Goal: Transaction & Acquisition: Book appointment/travel/reservation

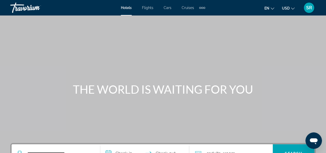
click at [188, 7] on span "Cruises" at bounding box center [188, 8] width 12 height 4
click at [0, 0] on div at bounding box center [0, 0] width 0 height 0
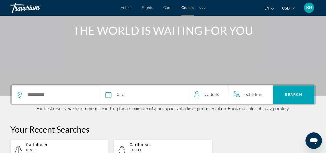
scroll to position [73, 0]
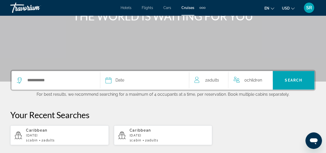
click at [47, 84] on div "Search widget" at bounding box center [56, 80] width 78 height 19
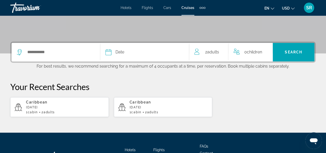
click at [47, 84] on div "Date January February March April May June July August September October Novemb…" at bounding box center [163, 78] width 326 height 75
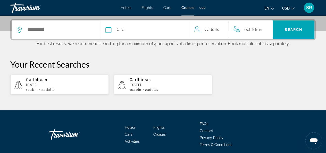
scroll to position [126, 0]
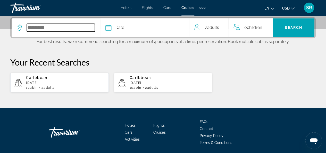
click at [55, 28] on input "Select cruise destination" at bounding box center [61, 28] width 68 height 8
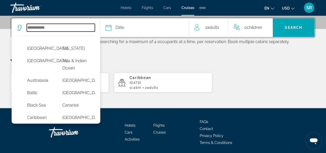
click at [55, 28] on input "Select cruise destination" at bounding box center [61, 28] width 68 height 8
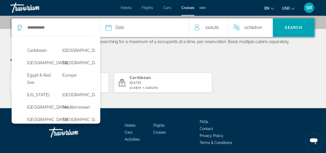
scroll to position [66, 0]
click at [45, 56] on button "Caribbean" at bounding box center [39, 51] width 30 height 10
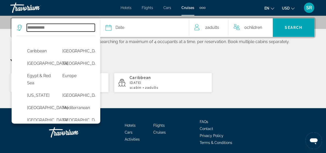
type input "*********"
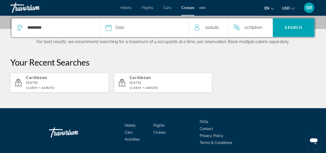
click at [129, 26] on div "Date" at bounding box center [144, 27] width 78 height 7
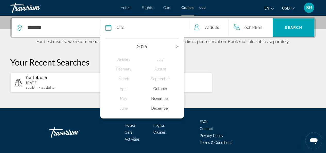
click at [166, 88] on div "October" at bounding box center [160, 88] width 37 height 9
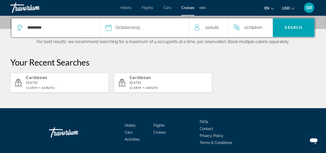
click at [166, 88] on div "1 cabin 2 Adult Adults" at bounding box center [168, 88] width 79 height 4
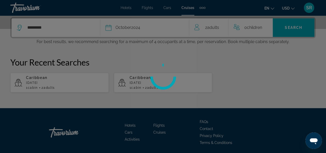
click at [153, 29] on div at bounding box center [163, 76] width 326 height 153
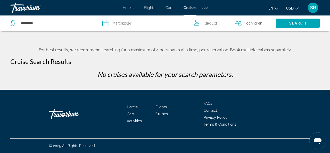
click at [136, 22] on div "Date March 2024" at bounding box center [142, 23] width 81 height 7
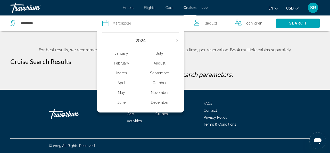
click at [177, 39] on button "Next year" at bounding box center [176, 41] width 3 height 4
click at [161, 82] on div "October" at bounding box center [159, 82] width 38 height 9
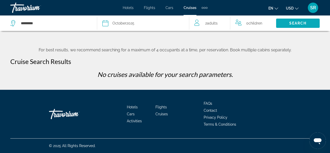
click at [291, 22] on span "Search" at bounding box center [298, 23] width 18 height 4
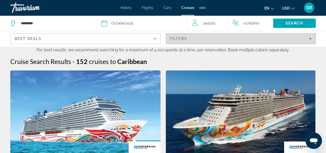
click at [189, 40] on div "Filters" at bounding box center [241, 39] width 142 height 4
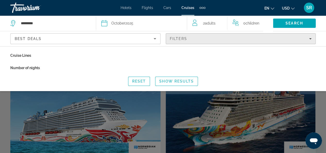
click at [177, 38] on span "Filters" at bounding box center [179, 39] width 18 height 4
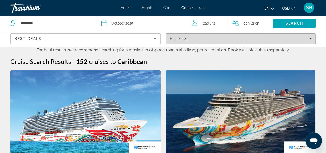
click at [177, 38] on span "Filters" at bounding box center [179, 39] width 18 height 4
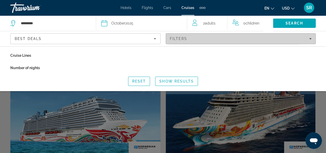
click at [176, 38] on span "Filters" at bounding box center [179, 39] width 18 height 4
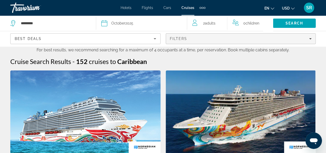
click at [176, 38] on span "Filters" at bounding box center [179, 39] width 18 height 4
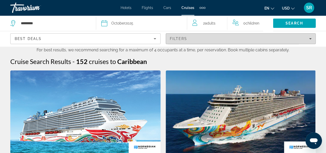
click at [176, 38] on span "Filters" at bounding box center [179, 39] width 18 height 4
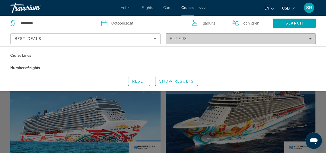
click at [174, 38] on span "Filters" at bounding box center [179, 39] width 18 height 4
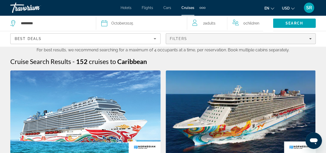
click at [311, 39] on icon "Filters" at bounding box center [310, 38] width 3 height 3
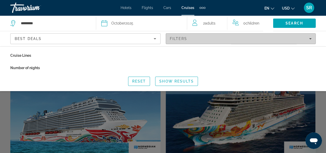
click at [311, 39] on icon "Filters" at bounding box center [310, 38] width 3 height 3
drag, startPoint x: 311, startPoint y: 39, endPoint x: 311, endPoint y: 42, distance: 3.3
click at [311, 40] on div "Filters" at bounding box center [241, 39] width 142 height 4
click at [309, 38] on icon "Filters" at bounding box center [310, 38] width 3 height 3
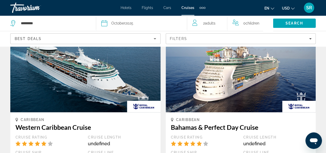
scroll to position [293, 0]
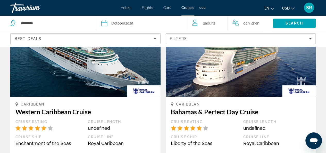
click at [80, 42] on div "Best Deals" at bounding box center [85, 40] width 141 height 14
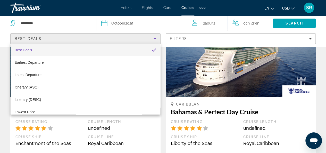
scroll to position [0, 0]
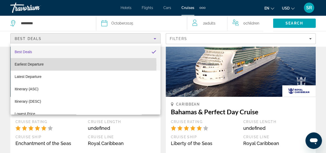
click at [35, 65] on span "Earliest Departure" at bounding box center [29, 64] width 29 height 4
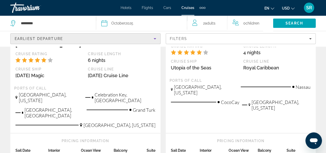
scroll to position [700, 0]
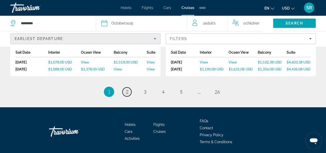
click at [131, 87] on link "page 2" at bounding box center [126, 91] width 9 height 9
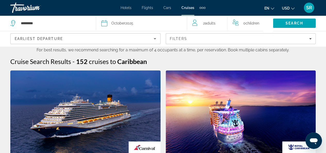
click at [131, 74] on img "Main content" at bounding box center [85, 111] width 150 height 82
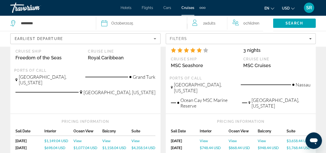
scroll to position [398, 0]
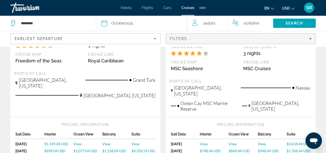
click at [312, 38] on span "Filters" at bounding box center [241, 38] width 150 height 12
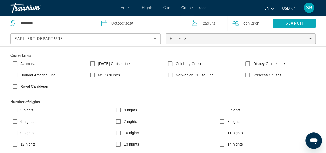
click at [303, 24] on span "Search" at bounding box center [294, 23] width 43 height 12
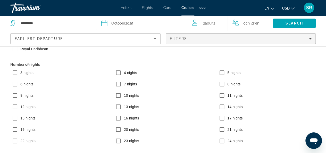
scroll to position [226, 0]
click at [46, 55] on div "Royal Caribbean" at bounding box center [46, 49] width 77 height 11
click at [3, 51] on div "Cruise Lines Azamara Carnival Cruise Line Celebrity Cruises Disney Cruise Line …" at bounding box center [163, 87] width 326 height 147
click at [302, 21] on span "Search" at bounding box center [294, 23] width 18 height 4
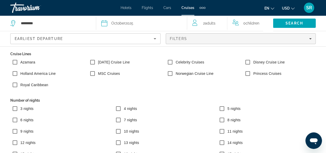
scroll to position [0, 0]
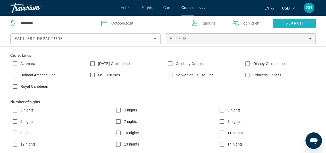
click at [301, 22] on span "Search" at bounding box center [294, 23] width 18 height 4
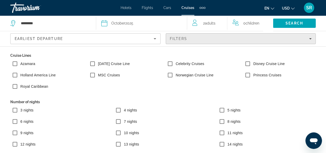
click at [191, 41] on span "Filters" at bounding box center [241, 38] width 150 height 12
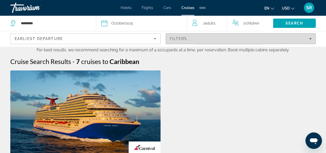
click at [191, 41] on span "Filters" at bounding box center [241, 38] width 150 height 12
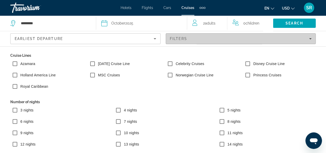
click at [191, 41] on span "Filters" at bounding box center [241, 38] width 150 height 12
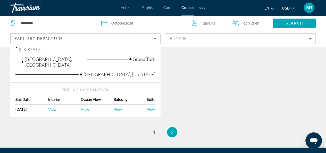
scroll to position [185, 0]
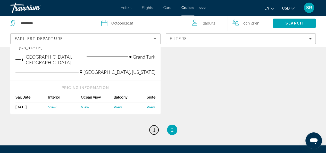
click at [154, 127] on span "1" at bounding box center [154, 130] width 3 height 6
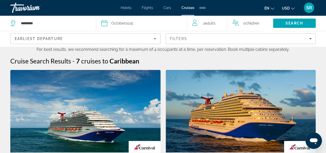
scroll to position [2, 0]
